Goal: Transaction & Acquisition: Purchase product/service

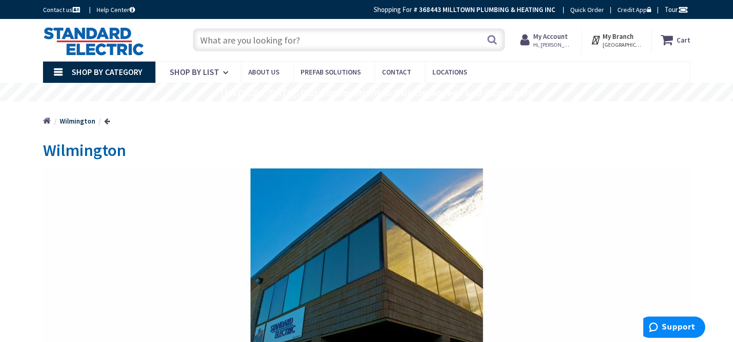
click at [559, 43] on span "Hi, [PERSON_NAME]" at bounding box center [552, 44] width 39 height 7
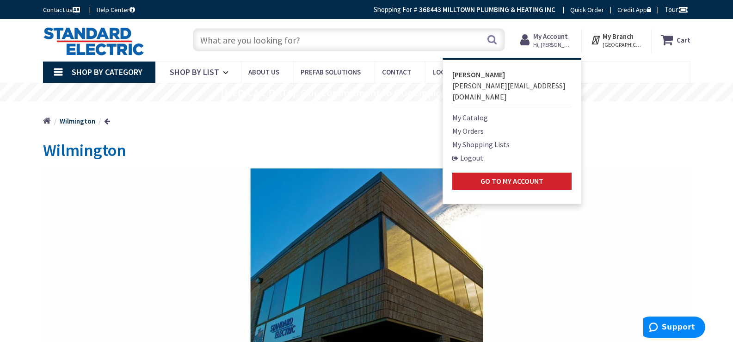
click at [484, 139] on link "My Shopping Lists" at bounding box center [480, 144] width 57 height 11
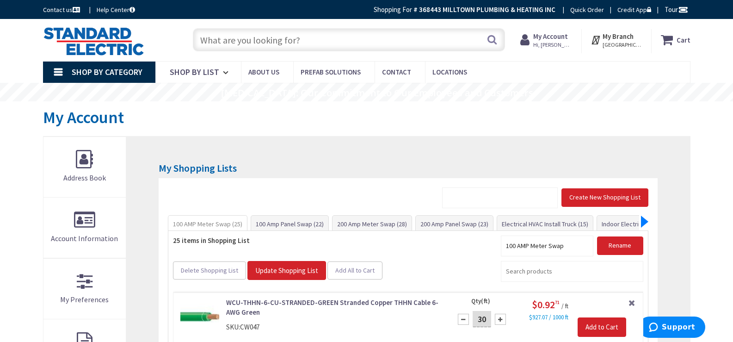
click at [645, 221] on div at bounding box center [644, 221] width 7 height 12
click at [645, 221] on div "Panel Upgrade Kit (37)" at bounding box center [618, 224] width 71 height 18
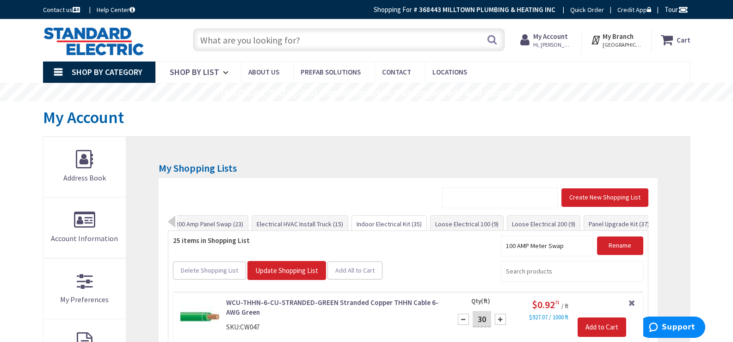
click at [379, 222] on link "Indoor Electrical Kit (35)" at bounding box center [389, 223] width 74 height 17
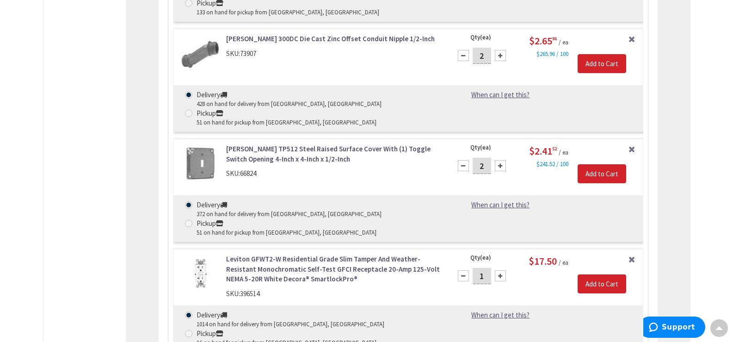
scroll to position [2583, 0]
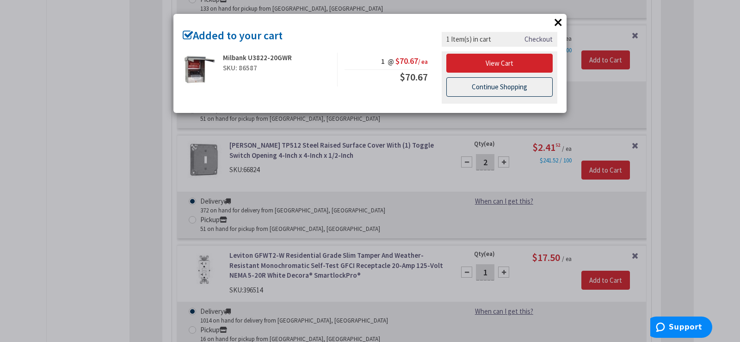
click at [491, 88] on link "Continue Shopping" at bounding box center [499, 86] width 106 height 19
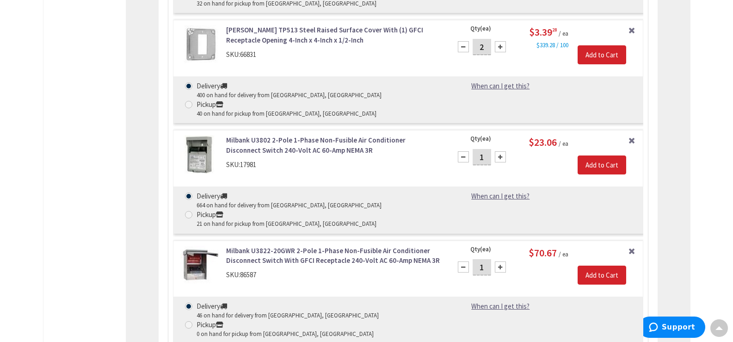
scroll to position [3044, 0]
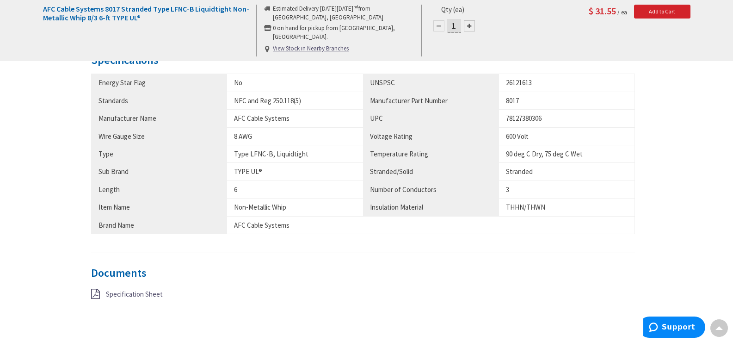
scroll to position [509, 0]
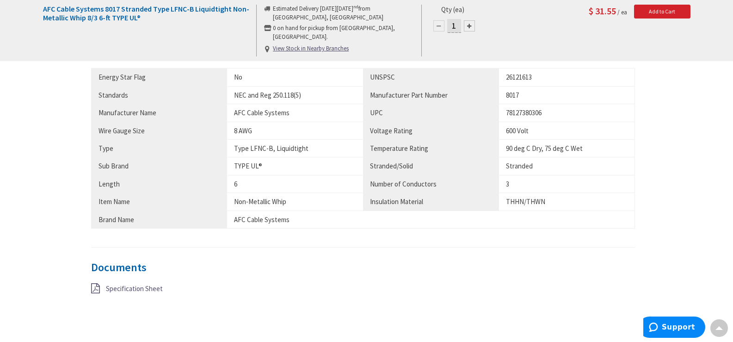
click at [123, 288] on span "Specification Sheet" at bounding box center [134, 288] width 57 height 9
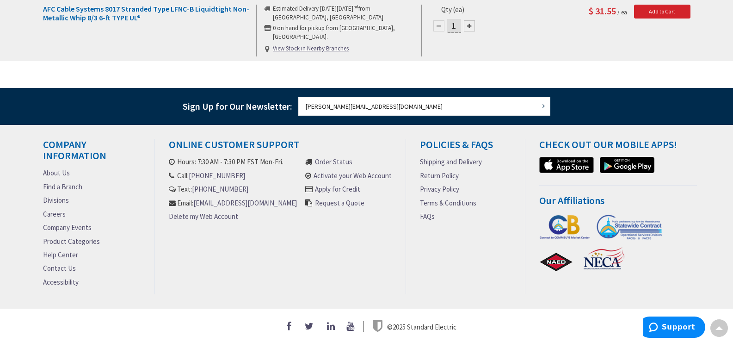
scroll to position [638, 0]
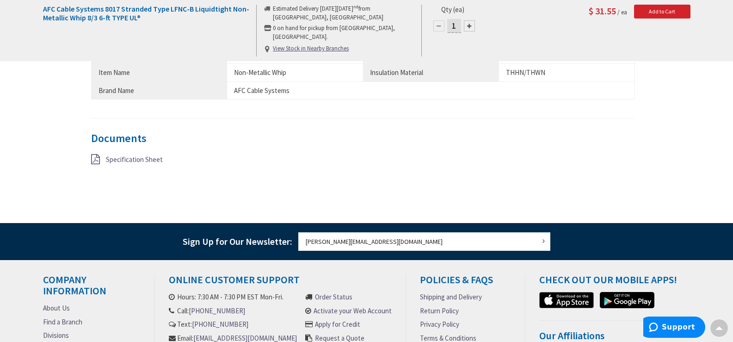
click at [143, 160] on span "Specification Sheet" at bounding box center [134, 159] width 57 height 9
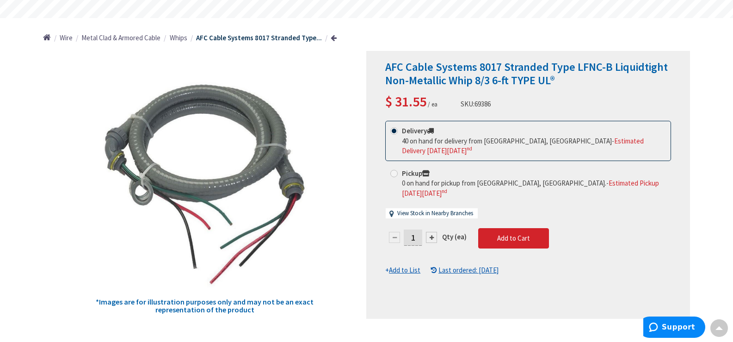
scroll to position [32, 0]
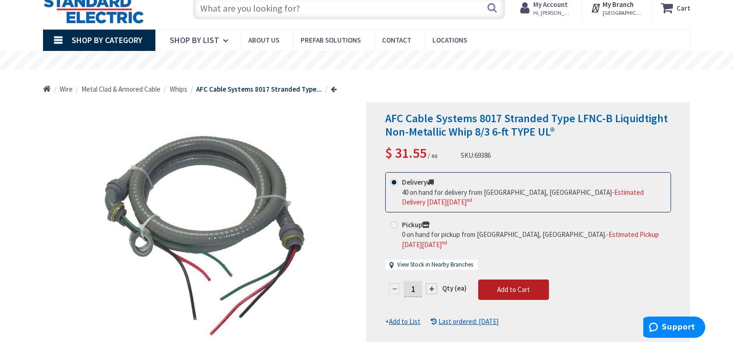
click at [502, 285] on span "Add to Cart" at bounding box center [513, 289] width 33 height 9
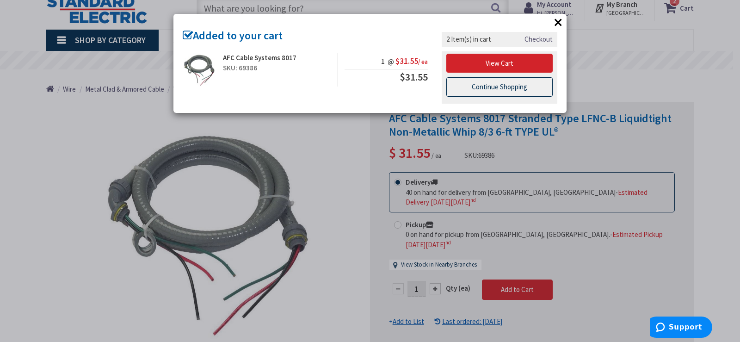
click at [493, 87] on link "Continue Shopping" at bounding box center [499, 86] width 106 height 19
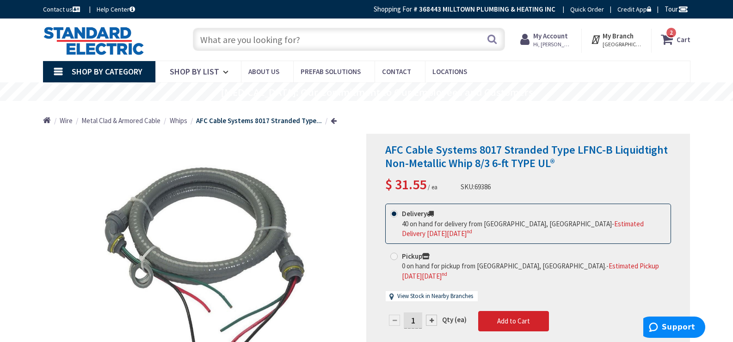
scroll to position [0, 0]
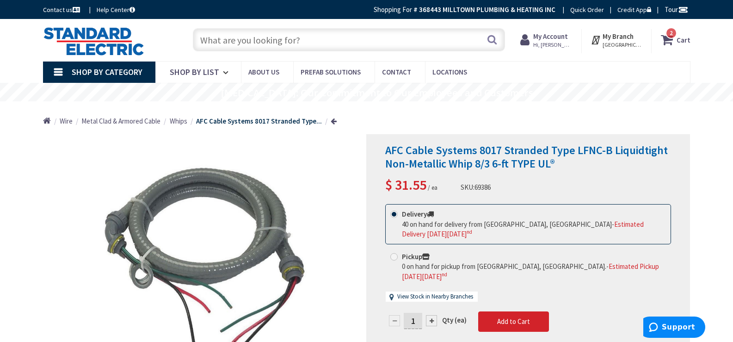
click at [674, 39] on icon at bounding box center [669, 39] width 16 height 17
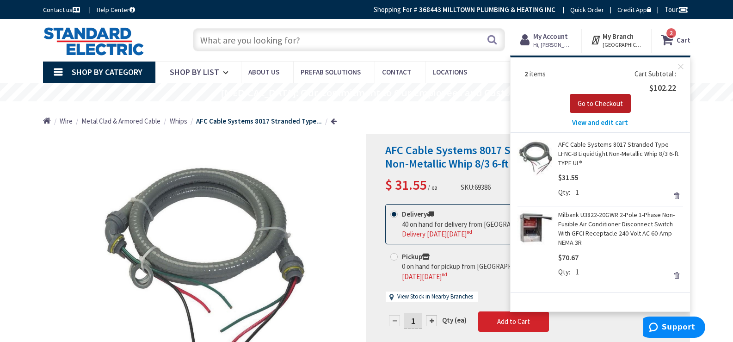
click at [589, 99] on span "Go to Checkout" at bounding box center [599, 103] width 45 height 9
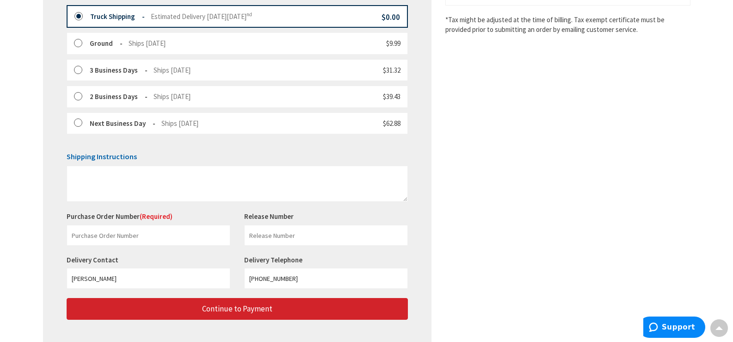
scroll to position [342, 0]
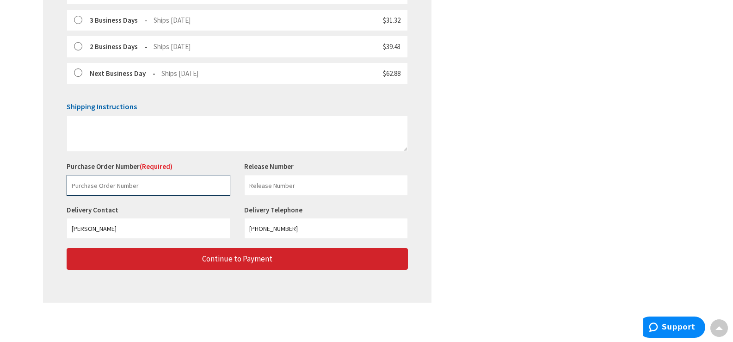
click at [171, 185] on input "text" at bounding box center [149, 185] width 164 height 21
paste input "228819822"
type input "228819822"
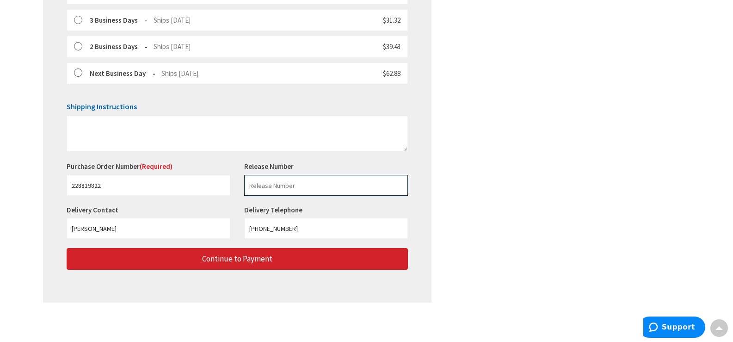
click at [302, 182] on input "text" at bounding box center [326, 185] width 164 height 21
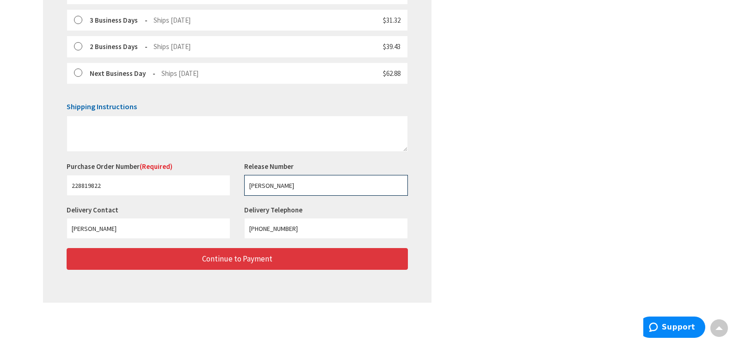
type input "[PERSON_NAME]"
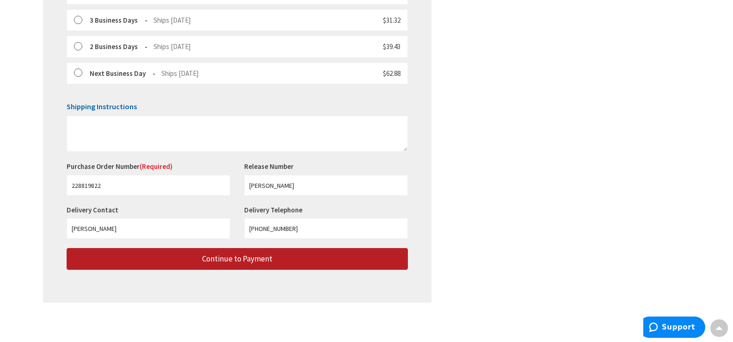
click at [244, 259] on span "Continue to Payment" at bounding box center [237, 258] width 70 height 10
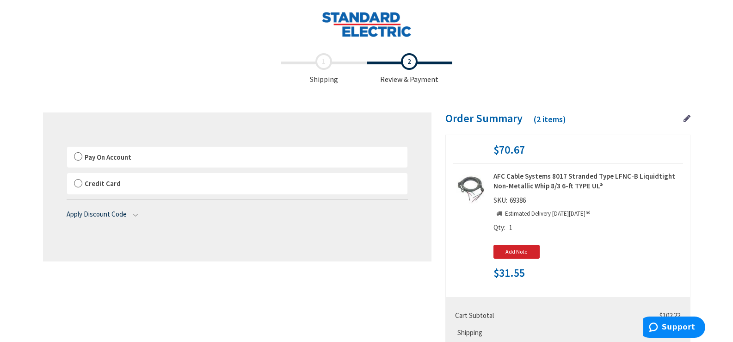
click at [107, 158] on span "Pay On Account" at bounding box center [108, 157] width 47 height 9
click at [67, 148] on input "Pay On Account" at bounding box center [67, 148] width 0 height 0
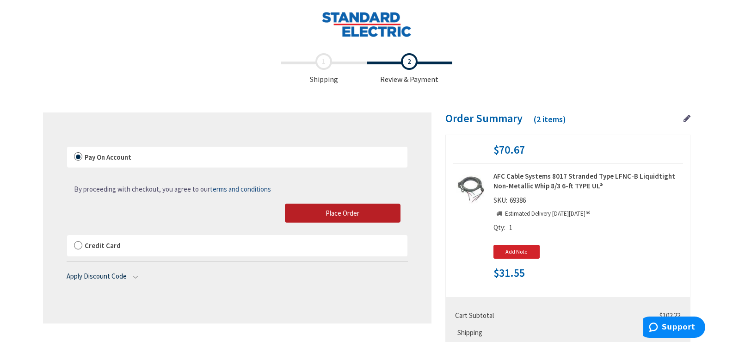
click at [335, 209] on span "Place Order" at bounding box center [342, 213] width 34 height 9
